Goal: Browse casually

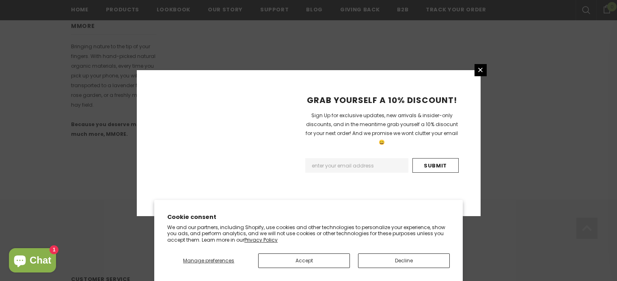
scroll to position [551, 0]
